Goal: Transaction & Acquisition: Purchase product/service

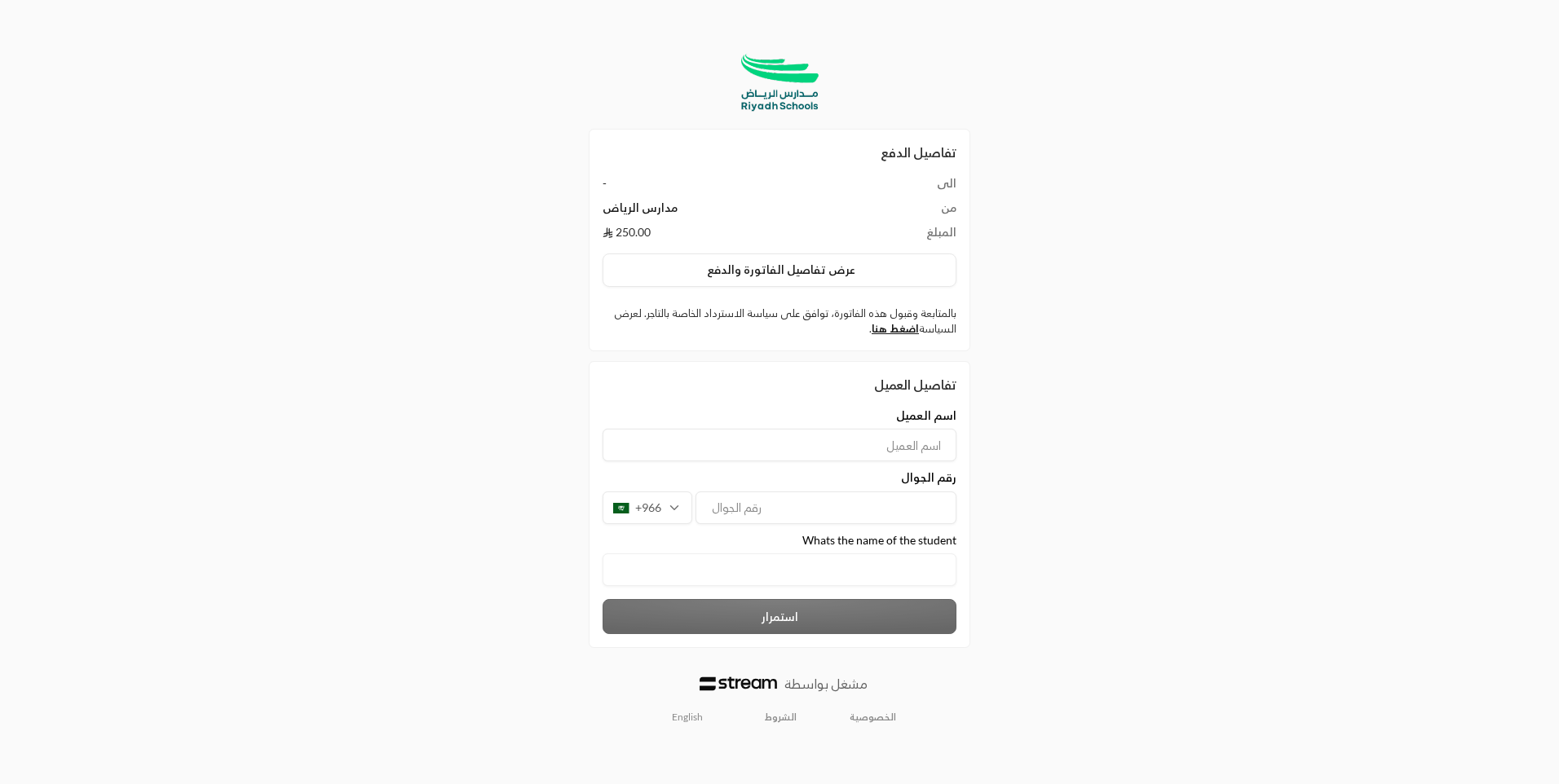
click at [846, 570] on student "text" at bounding box center [779, 569] width 353 height 32
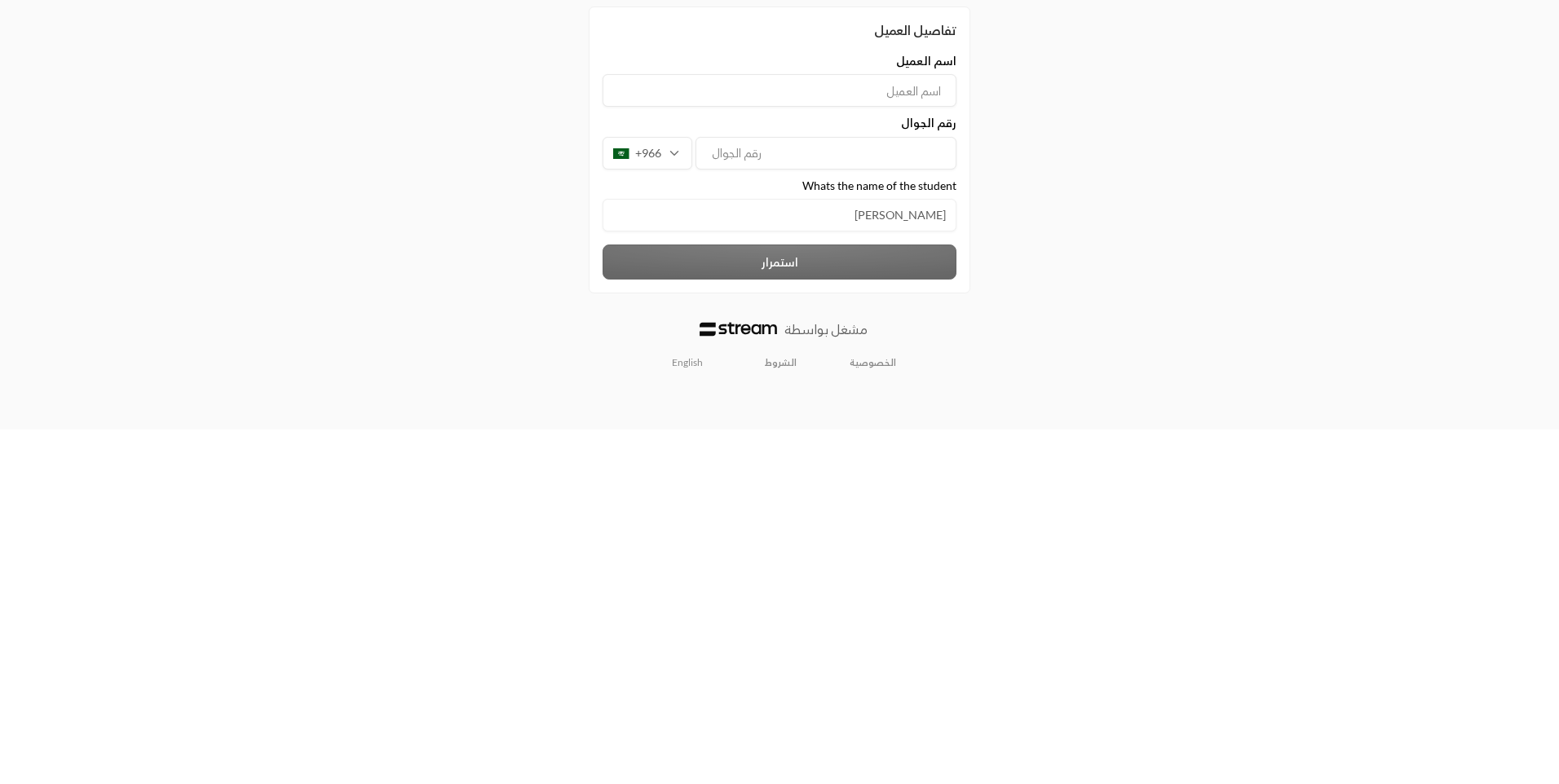
type student "[PERSON_NAME]"
click at [777, 514] on input "tel" at bounding box center [825, 508] width 261 height 33
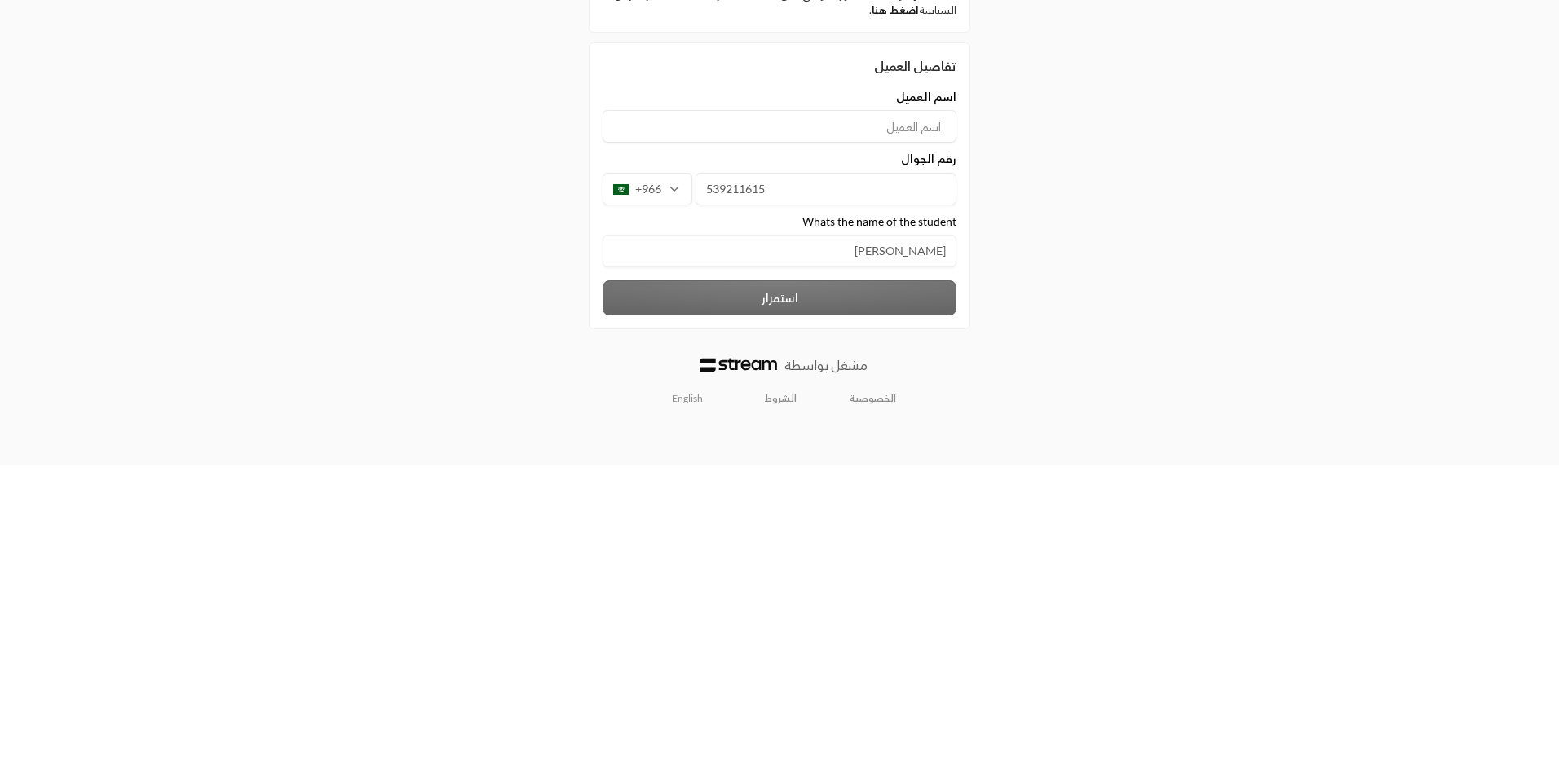
type input "539211615"
click at [502, 611] on div "تفاصيل الدفع الى - من مدارس [PERSON_NAME] 250.00 عرض تفاصيل الفاتورة والدفع بال…" at bounding box center [780, 392] width 780 height 703
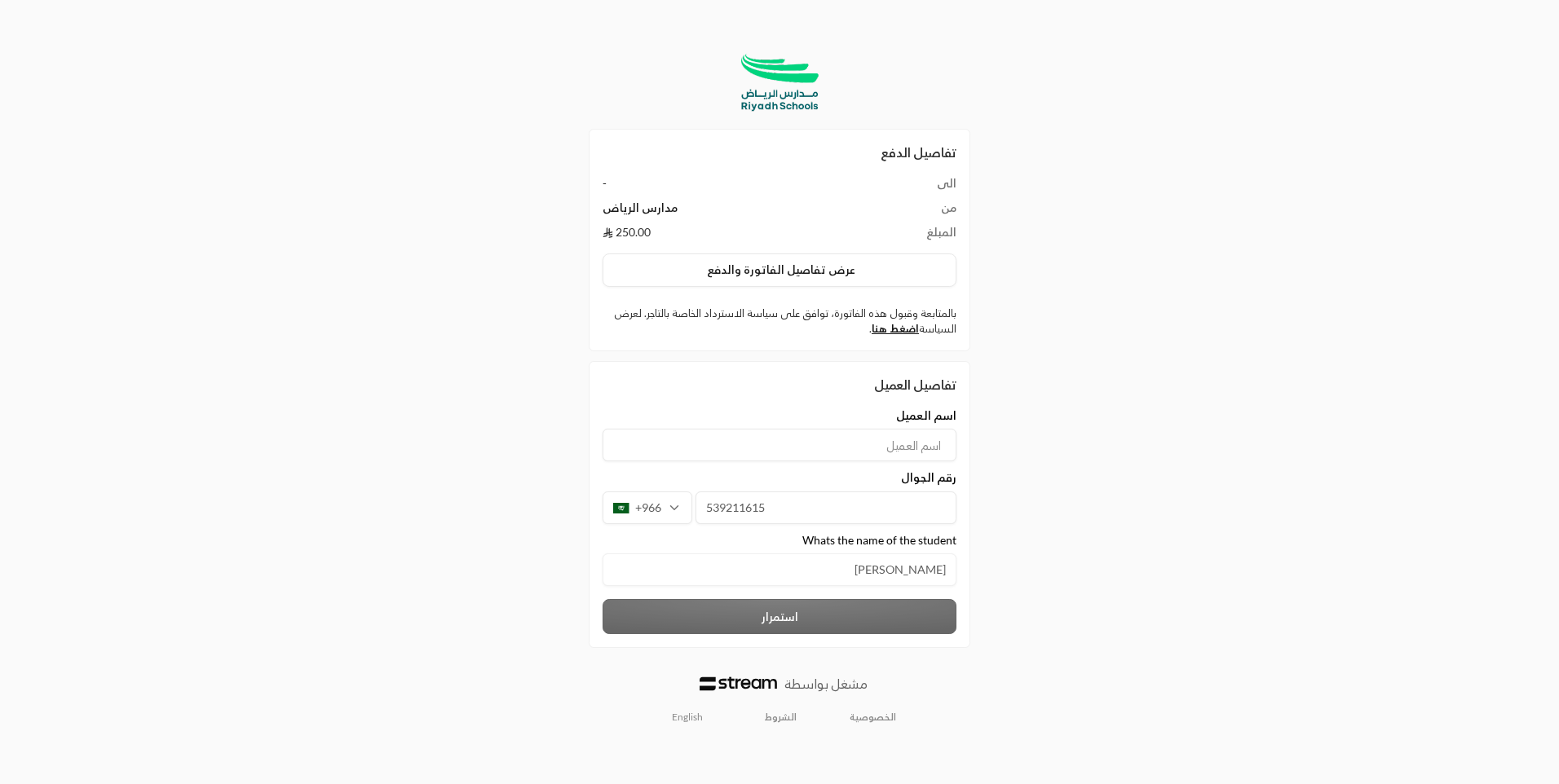
click at [795, 441] on input at bounding box center [779, 445] width 353 height 33
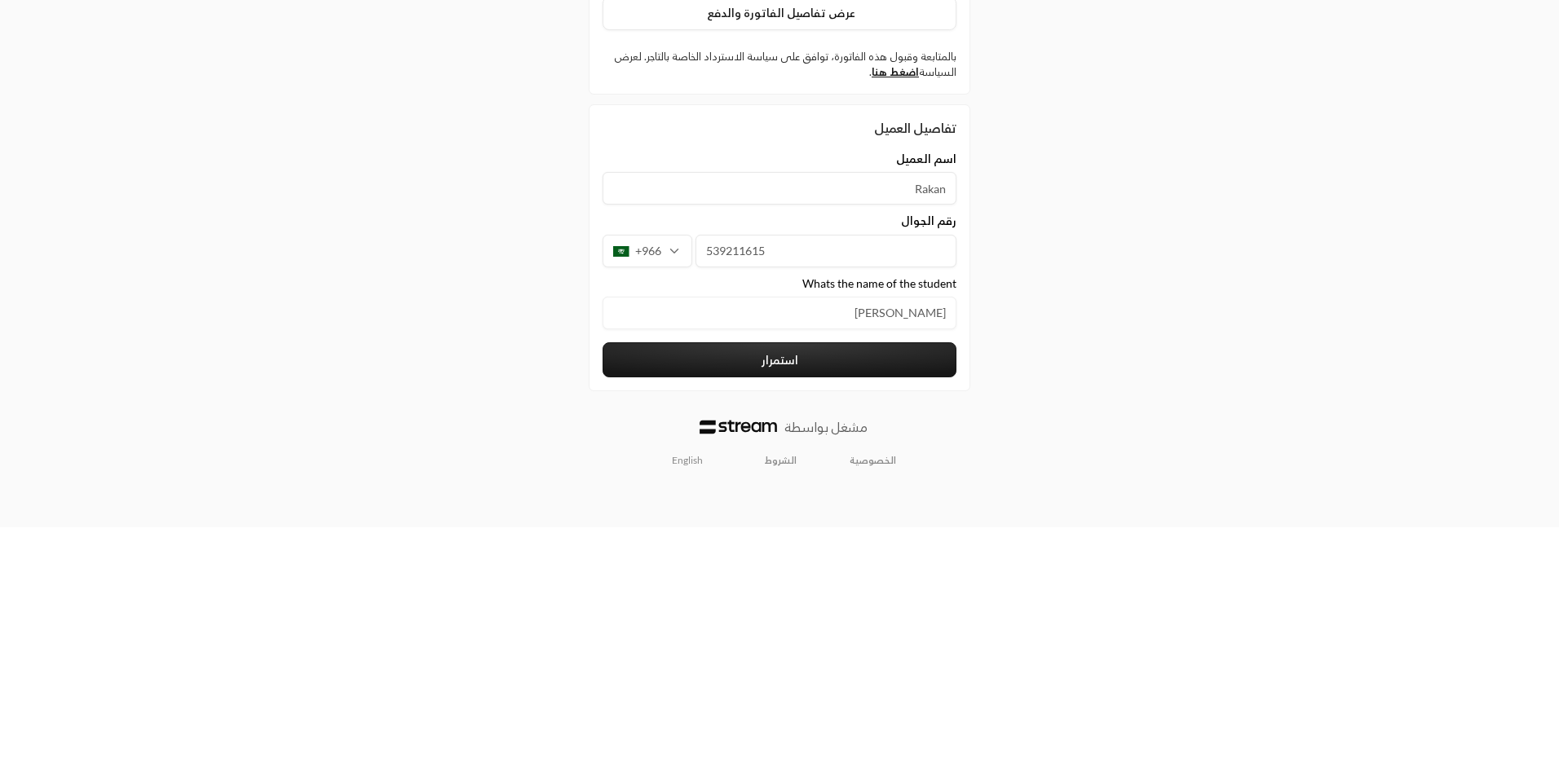
type input "Rakan"
click at [403, 608] on div "تفاصيل الدفع الى - من مدارس [PERSON_NAME] 250.00 عرض تفاصيل الفاتورة والدفع بال…" at bounding box center [780, 392] width 780 height 703
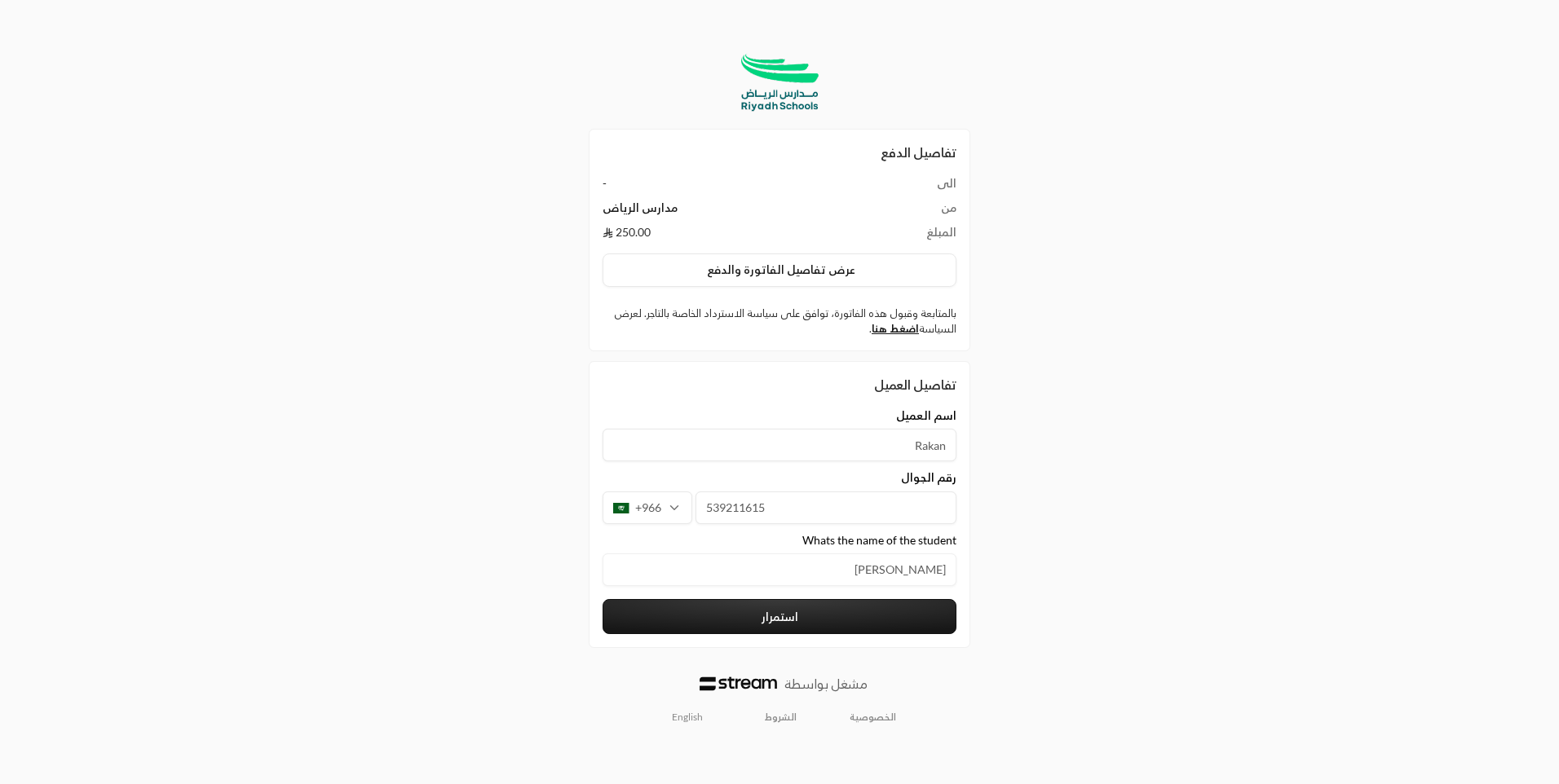
click at [789, 624] on button "استمرار" at bounding box center [779, 617] width 353 height 35
